Goal: Information Seeking & Learning: Learn about a topic

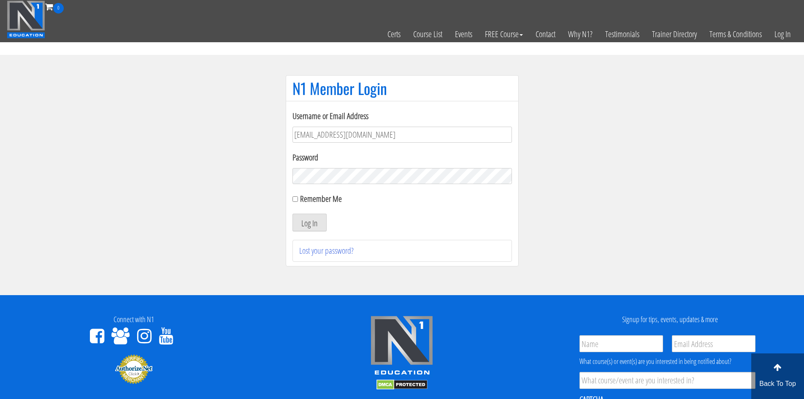
click at [415, 216] on div "Log In" at bounding box center [401, 223] width 219 height 18
click at [310, 223] on button "Log In" at bounding box center [309, 223] width 34 height 18
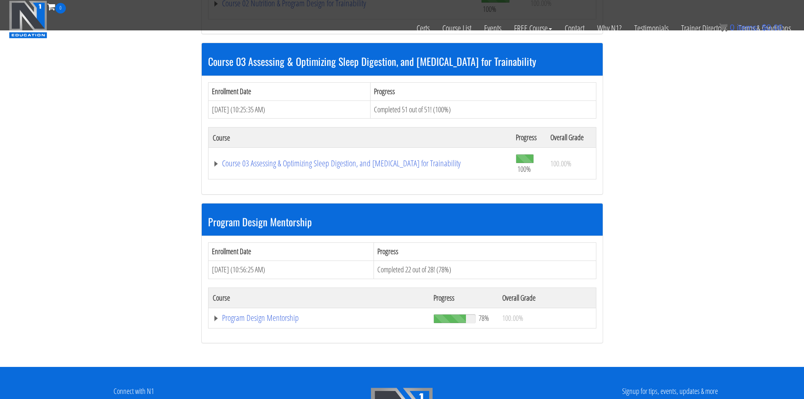
scroll to position [633, 0]
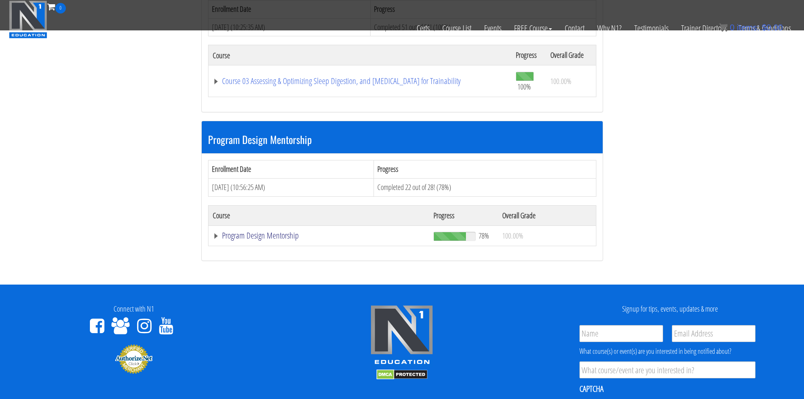
click at [288, 238] on link "Program Design Mentorship" at bounding box center [319, 235] width 212 height 8
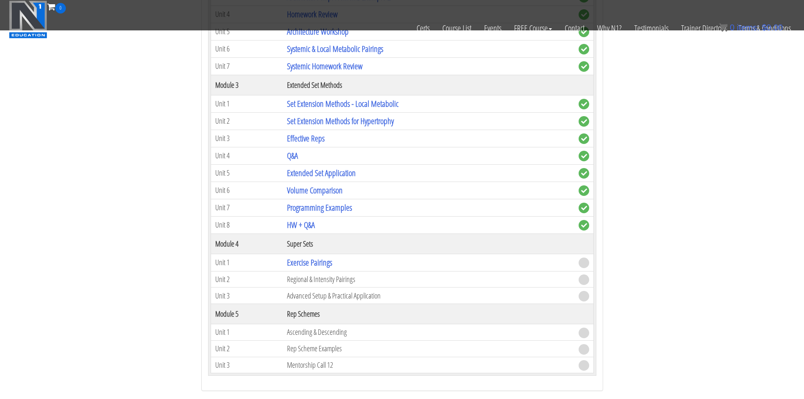
scroll to position [1055, 0]
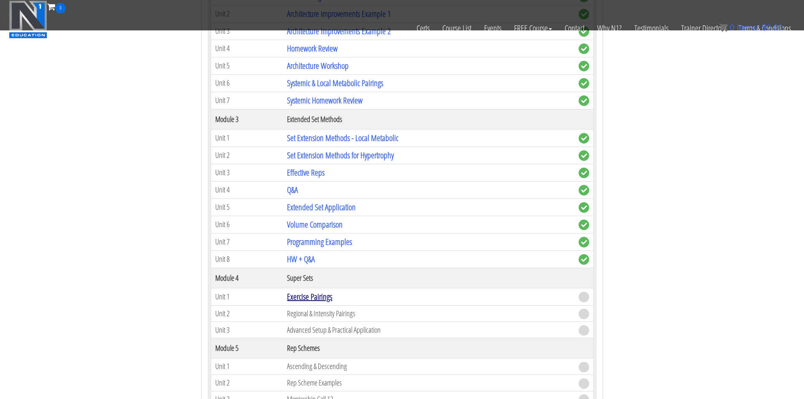
click at [317, 298] on link "Exercise Pairings" at bounding box center [309, 296] width 45 height 11
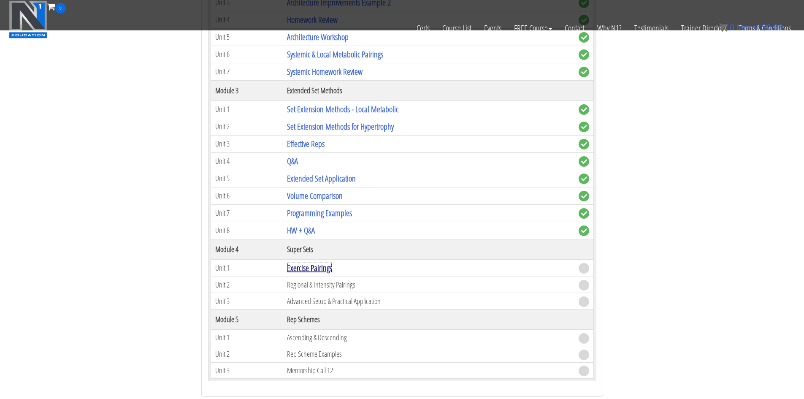
scroll to position [1097, 0]
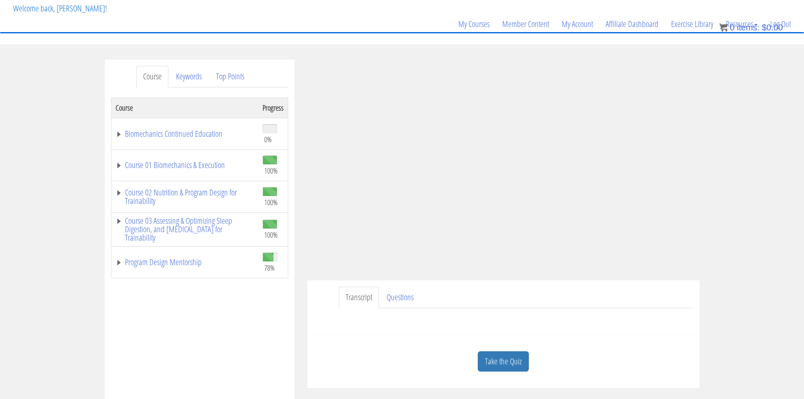
scroll to position [42, 0]
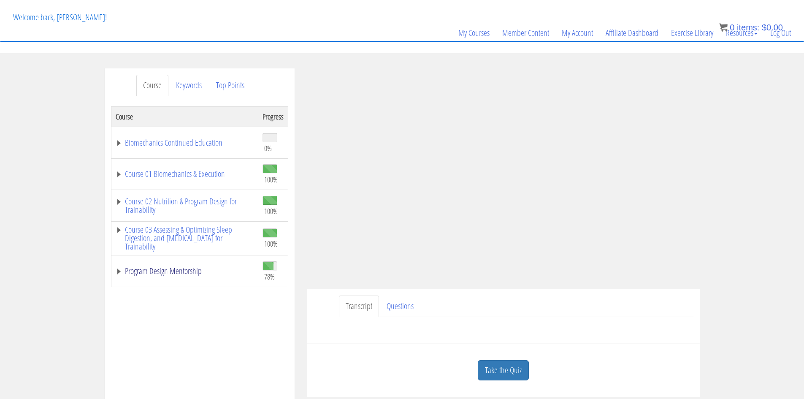
click at [189, 272] on link "Program Design Mentorship" at bounding box center [185, 271] width 138 height 8
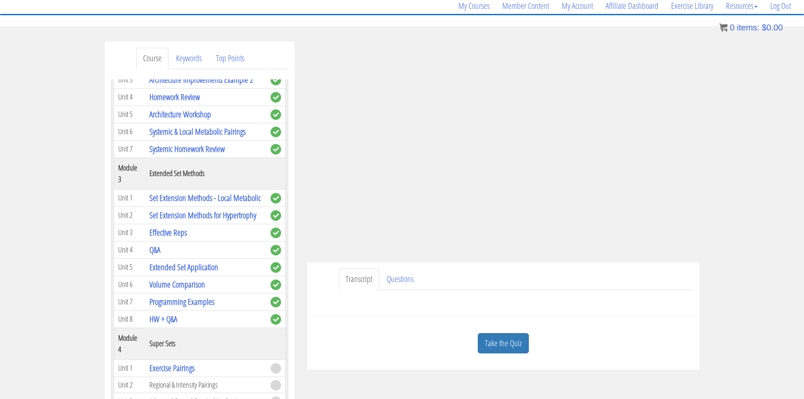
scroll to position [54, 0]
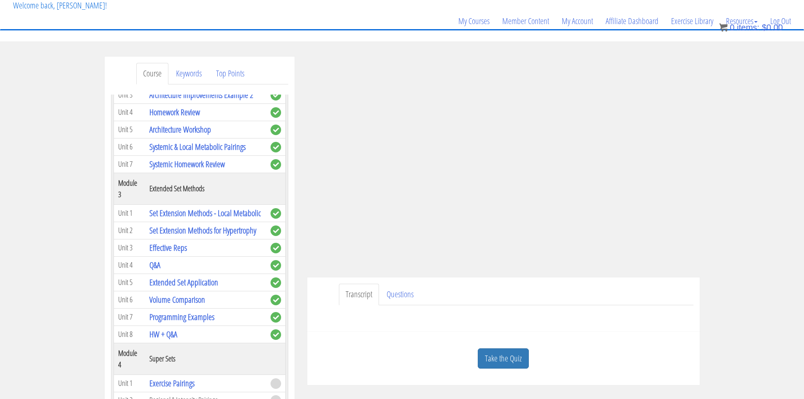
click at [298, 260] on div "Course Keywords Top Points Course Progress Biomechanics Continued Education 0% …" at bounding box center [199, 295] width 203 height 476
drag, startPoint x: 327, startPoint y: 314, endPoint x: 322, endPoint y: 314, distance: 4.7
click at [327, 314] on div "Submit Questions HERE to be covered on the next live call." at bounding box center [504, 315] width 380 height 20
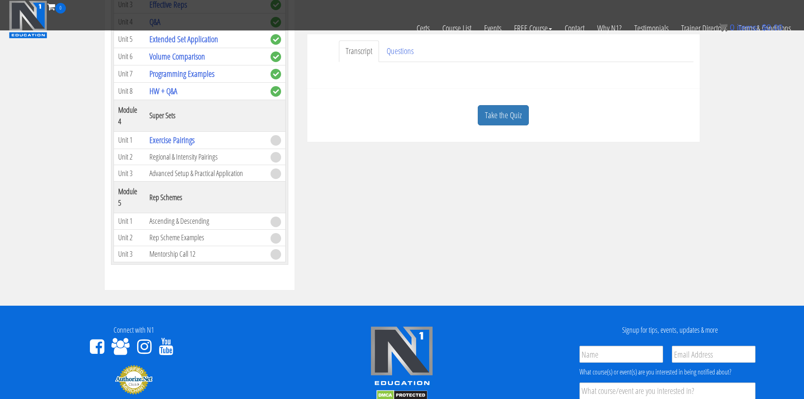
scroll to position [181, 0]
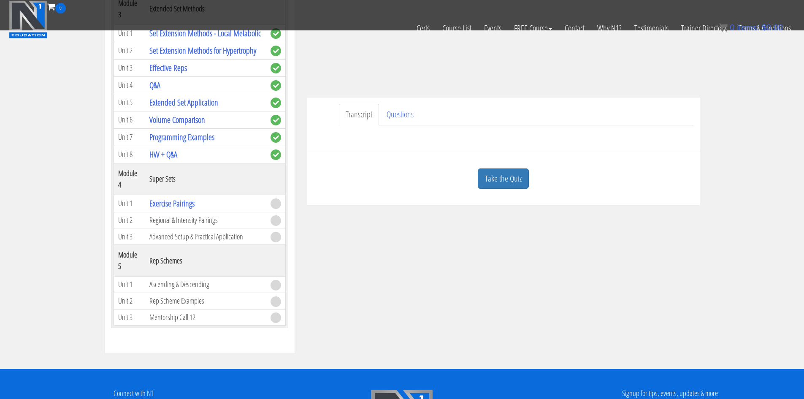
click at [219, 163] on th "Super Sets" at bounding box center [205, 179] width 121 height 32
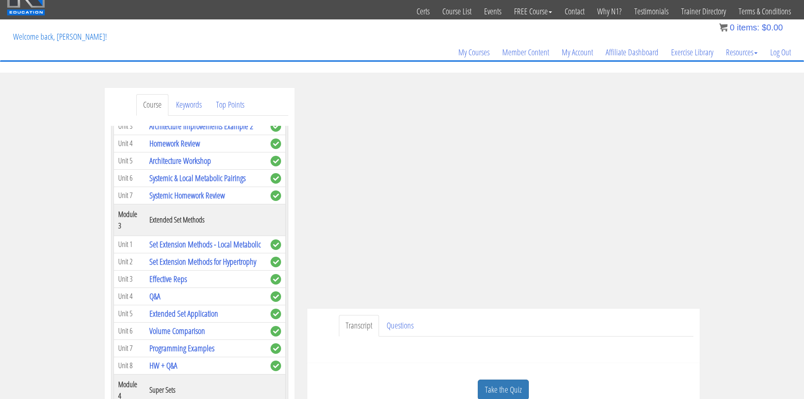
scroll to position [0, 0]
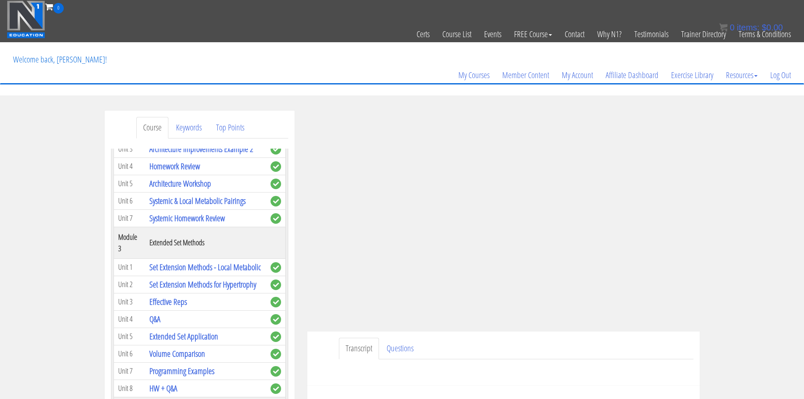
click at [290, 260] on div "Course Keywords Top Points Course Progress Biomechanics Continued Education 0% …" at bounding box center [200, 349] width 190 height 476
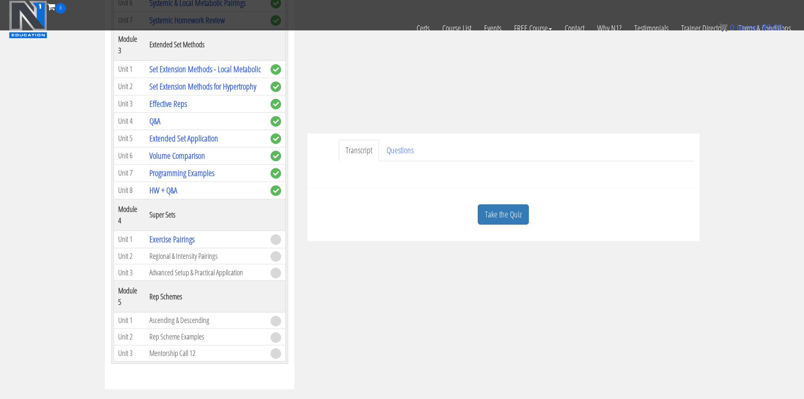
scroll to position [148, 0]
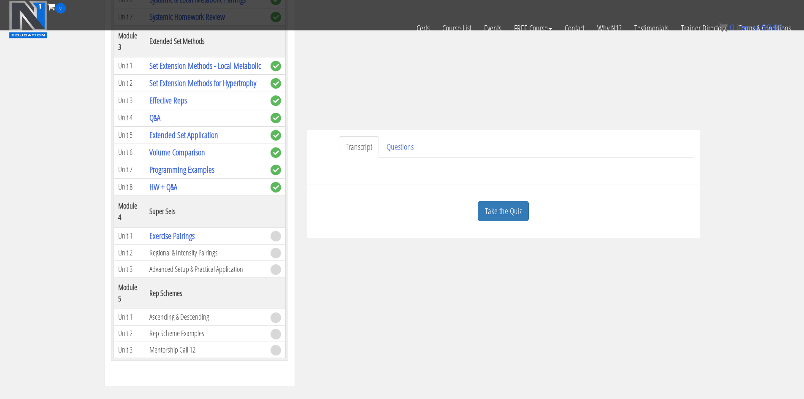
click at [567, 212] on div "Take the Quiz" at bounding box center [504, 211] width 380 height 41
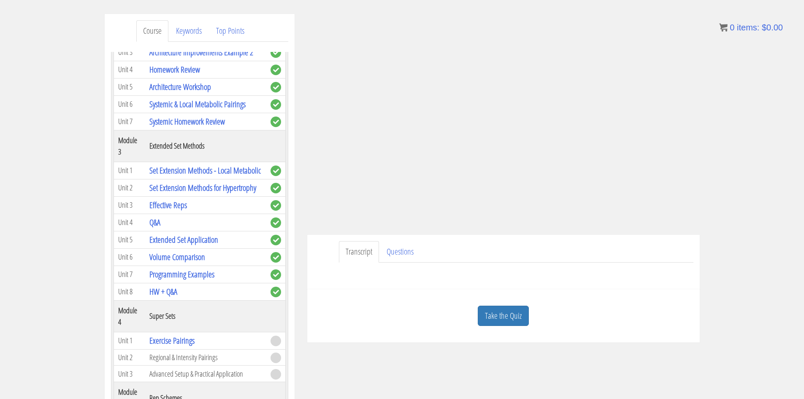
scroll to position [81, 0]
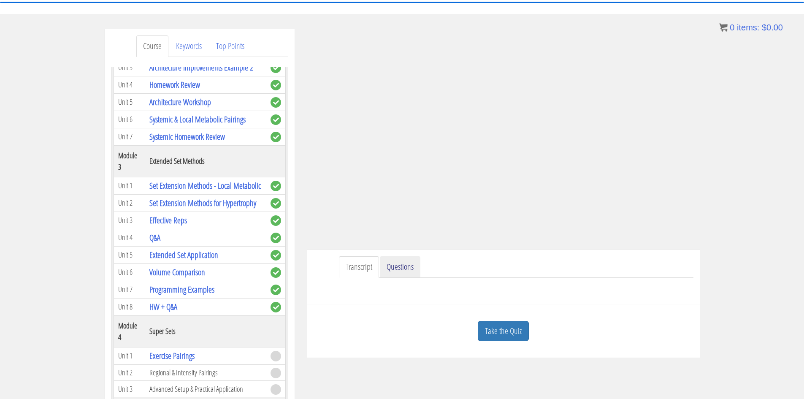
click at [402, 273] on link "Questions" at bounding box center [400, 267] width 41 height 22
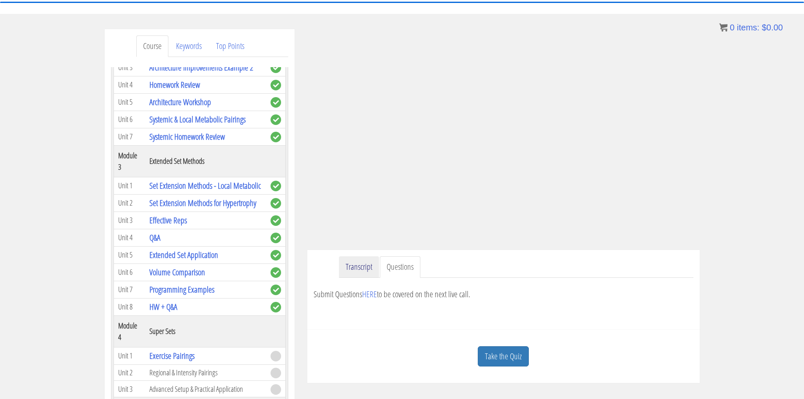
click at [361, 268] on link "Transcript" at bounding box center [359, 267] width 40 height 22
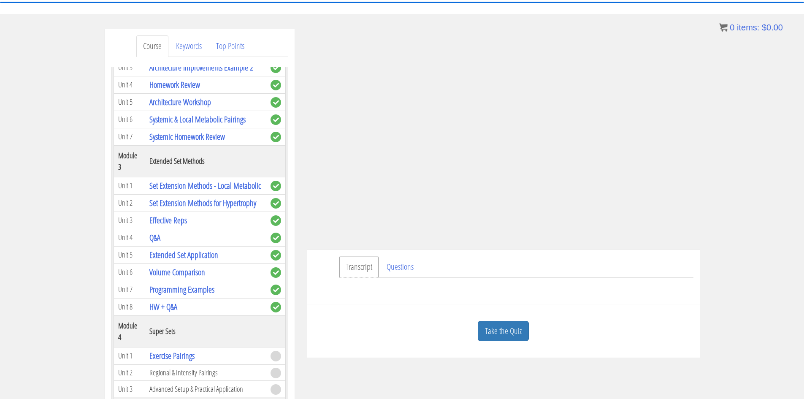
scroll to position [0, 0]
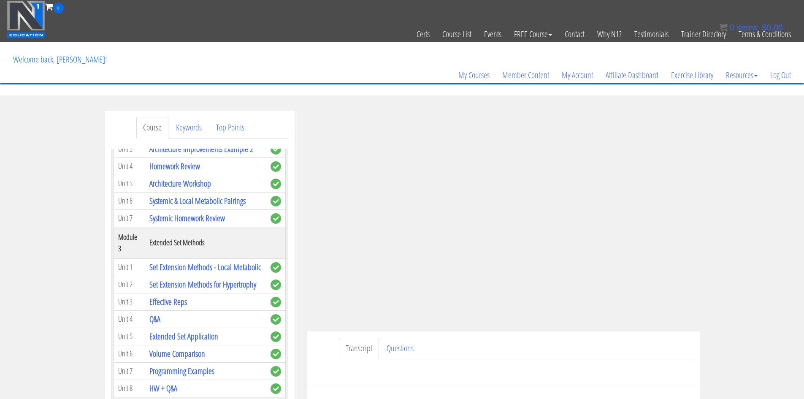
click at [719, 282] on div "Course Keywords Top Points Course Progress Biomechanics Continued Education 0% …" at bounding box center [402, 349] width 804 height 477
click at [720, 304] on div "Course Keywords Top Points Course Progress Biomechanics Continued Education 0% …" at bounding box center [402, 349] width 804 height 477
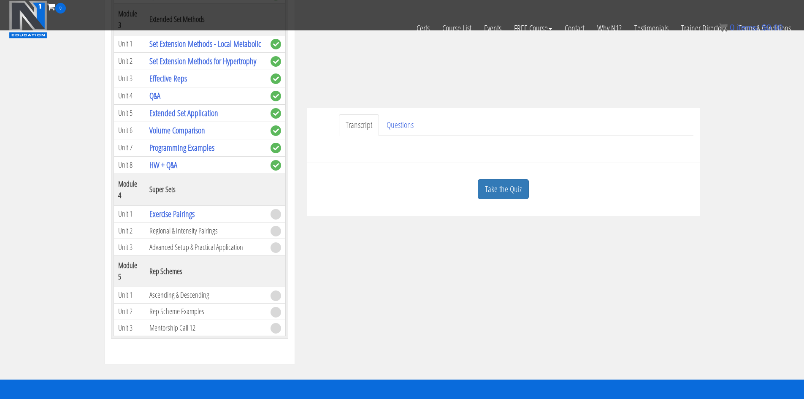
scroll to position [170, 0]
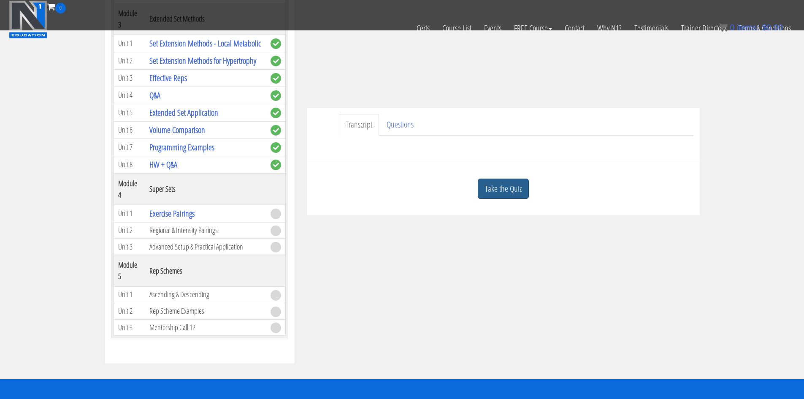
click at [494, 190] on link "Take the Quiz" at bounding box center [503, 189] width 51 height 21
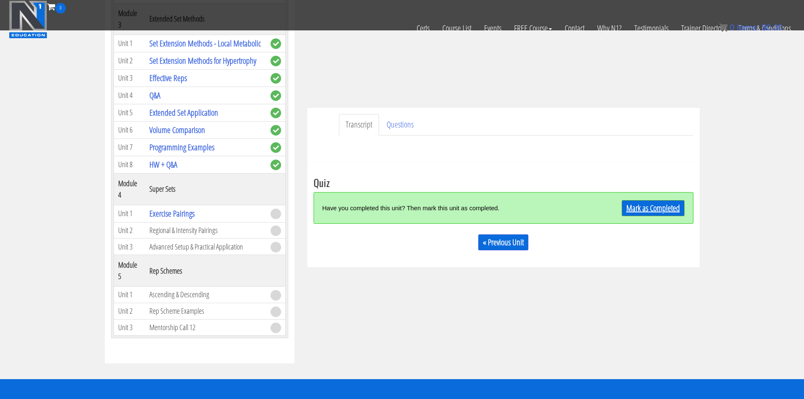
click at [670, 203] on link "Mark as Completed" at bounding box center [653, 208] width 63 height 16
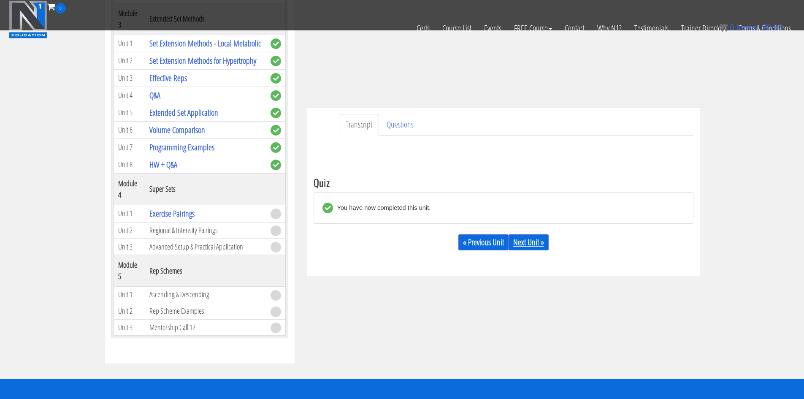
click at [546, 243] on link "Next Unit »" at bounding box center [529, 242] width 40 height 16
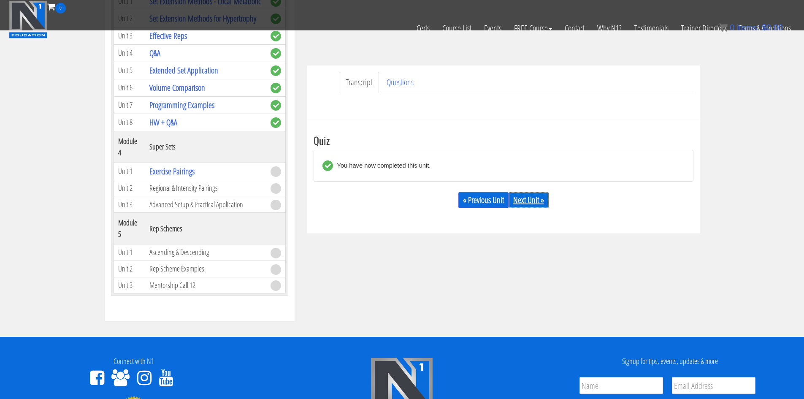
scroll to position [454, 0]
